Goal: Transaction & Acquisition: Book appointment/travel/reservation

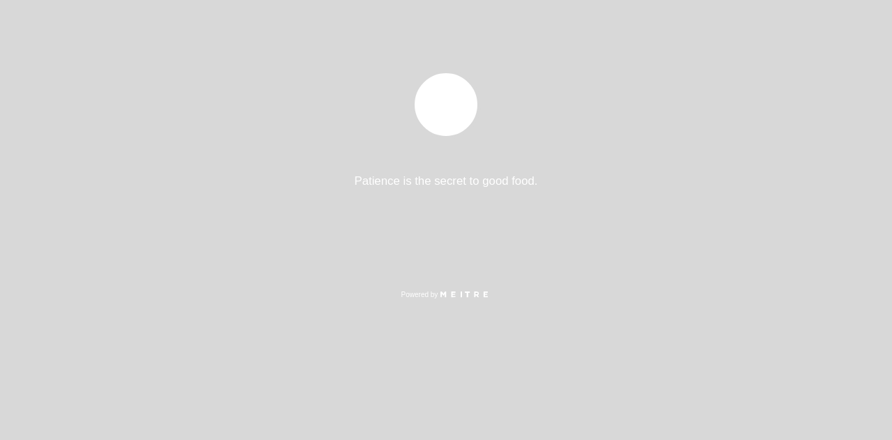
select select "es"
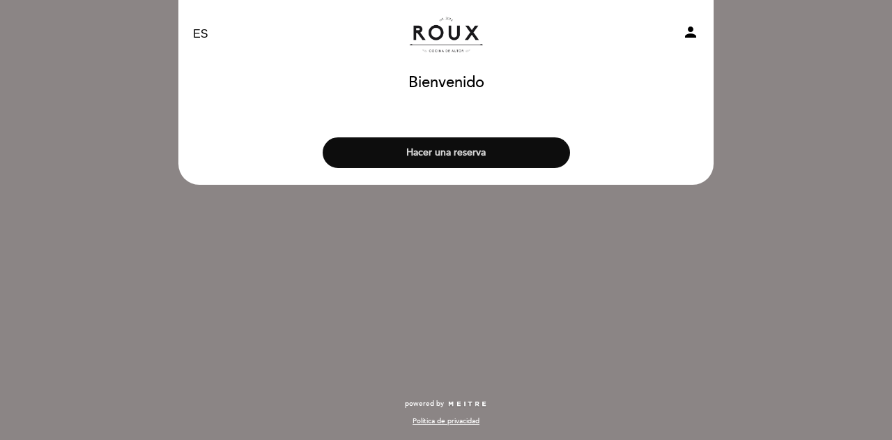
click at [463, 158] on button "Hacer una reserva" at bounding box center [446, 152] width 247 height 31
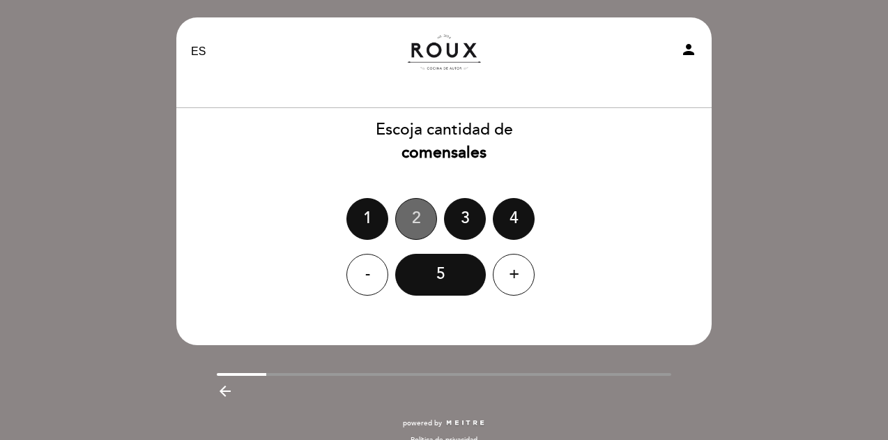
click at [415, 230] on div "2" at bounding box center [416, 219] width 42 height 42
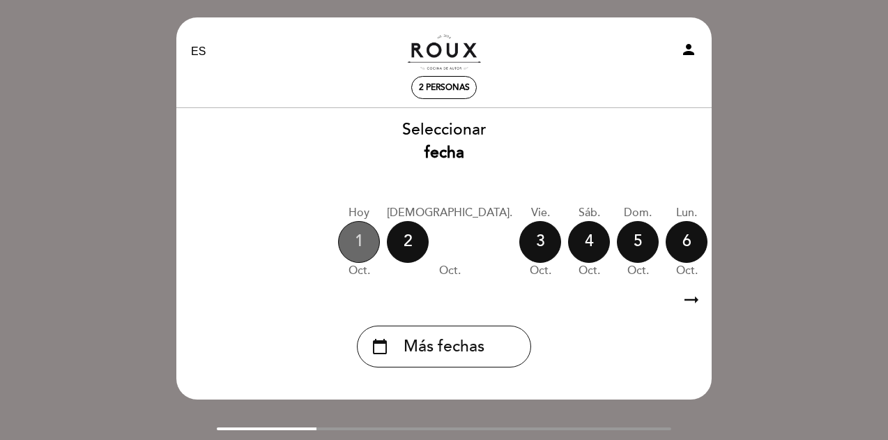
click at [358, 245] on div "1" at bounding box center [359, 242] width 42 height 42
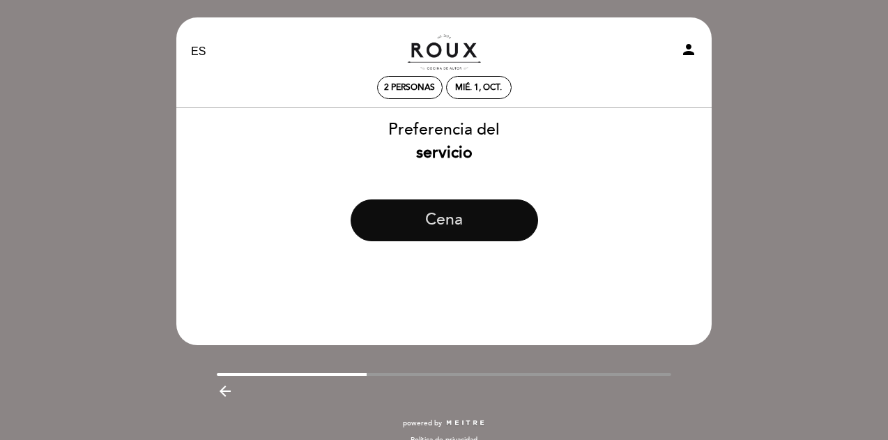
click at [441, 217] on button "Cena" at bounding box center [444, 220] width 187 height 42
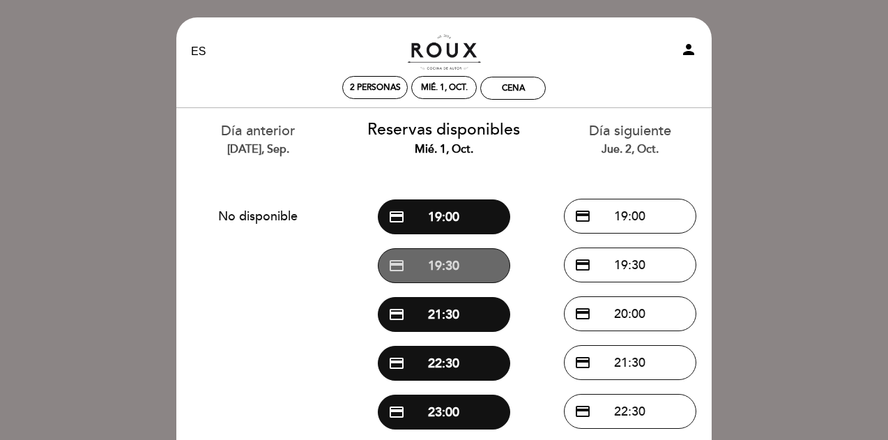
click at [472, 261] on button "credit_card 19:30" at bounding box center [444, 265] width 132 height 35
click at [457, 267] on button "credit_card 19:30" at bounding box center [444, 265] width 132 height 35
